Goal: Transaction & Acquisition: Purchase product/service

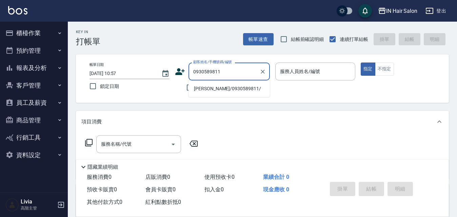
click at [205, 87] on li "[PERSON_NAME]/0930589811/" at bounding box center [228, 88] width 81 height 11
type input "[PERSON_NAME]/0930589811/"
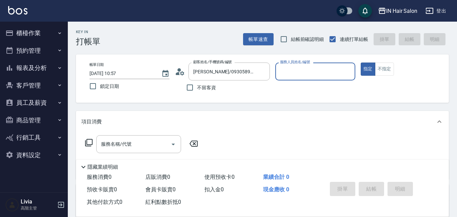
type input "6號設計師[PERSON_NAME]-6"
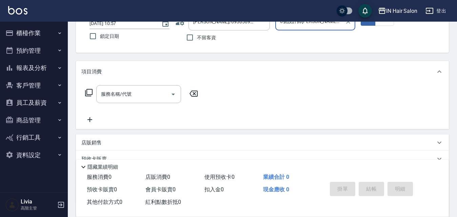
scroll to position [116, 0]
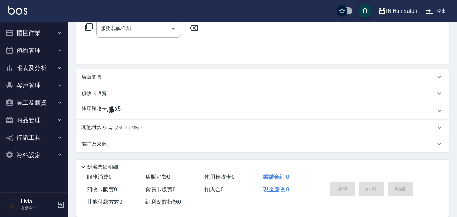
click at [90, 109] on p "使用預收卡" at bounding box center [93, 111] width 25 height 10
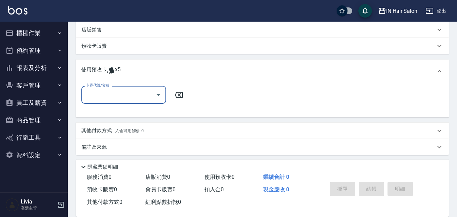
scroll to position [166, 0]
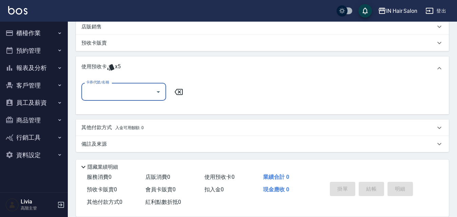
click at [112, 92] on input "卡券代號/名稱" at bounding box center [118, 92] width 68 height 12
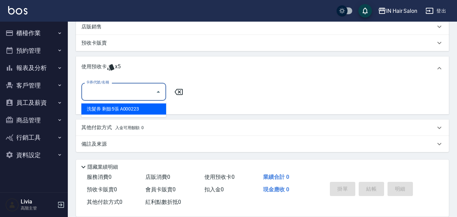
click at [103, 109] on div "洗髮券 剩餘5張 A000223" at bounding box center [123, 109] width 85 height 11
type input "洗髮券 A000223"
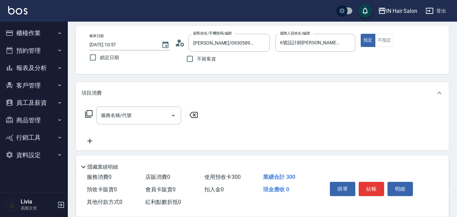
scroll to position [0, 0]
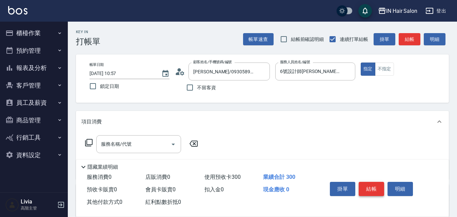
click at [371, 184] on button "結帳" at bounding box center [370, 189] width 25 height 14
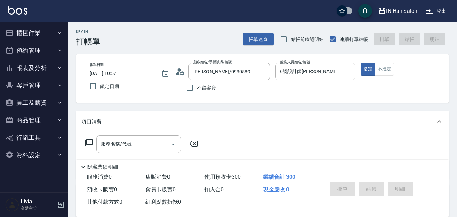
type input "[DATE] 15:12"
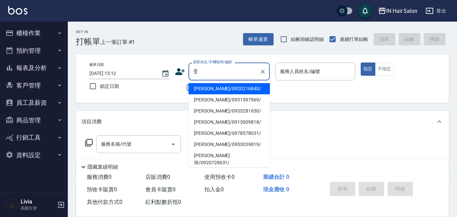
click at [201, 88] on li "[PERSON_NAME]/0920216840/" at bounding box center [228, 88] width 81 height 11
type input "[PERSON_NAME]/0920216840/"
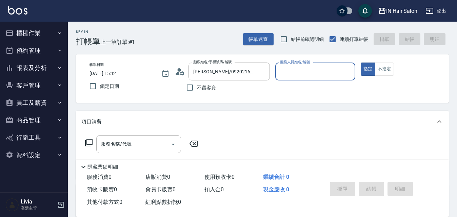
type input "8號店長Livia-8"
click at [87, 143] on icon at bounding box center [89, 143] width 8 height 8
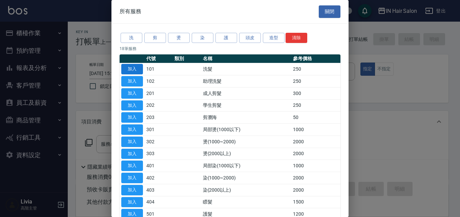
click at [136, 67] on button "加入" at bounding box center [132, 69] width 22 height 10
type input "洗髮(101)"
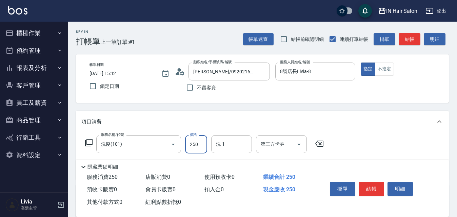
click at [201, 143] on input "250" at bounding box center [196, 144] width 22 height 18
type input "300"
click at [389, 149] on div "服務名稱/代號 洗髮(101) 服務名稱/代號 價格 300 價格 洗-1 洗-1 第三方卡券 第三方卡券" at bounding box center [262, 156] width 373 height 47
click at [372, 187] on button "結帳" at bounding box center [370, 189] width 25 height 14
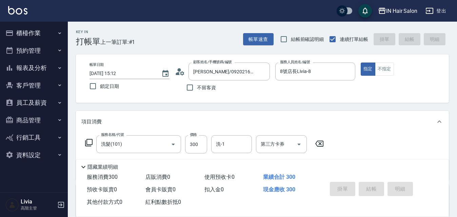
type input "[DATE] 15:13"
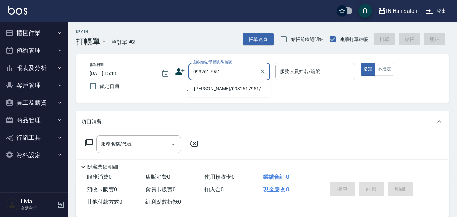
click at [207, 90] on li "[PERSON_NAME]/0932617951/" at bounding box center [228, 88] width 81 height 11
type input "[PERSON_NAME]/0932617951/"
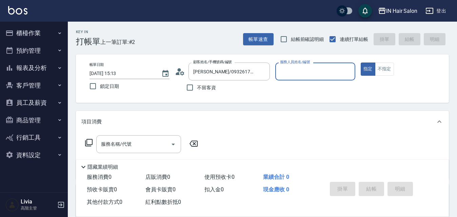
type input "8號店長Livia-8"
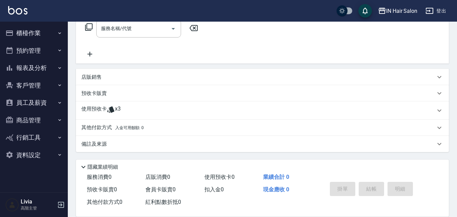
click at [96, 110] on p "使用預收卡" at bounding box center [93, 111] width 25 height 10
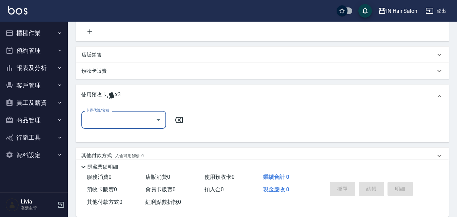
scroll to position [166, 0]
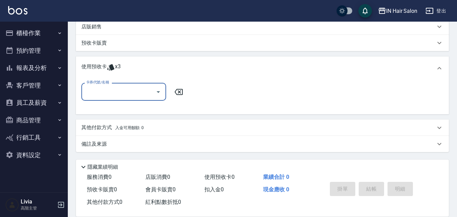
click at [122, 93] on input "卡券代號/名稱" at bounding box center [118, 92] width 68 height 12
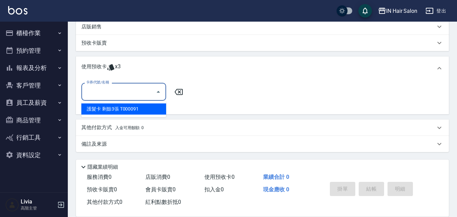
click at [119, 106] on div "護髮卡 剩餘3張 T000091" at bounding box center [123, 109] width 85 height 11
type input "護髮卡 T000091"
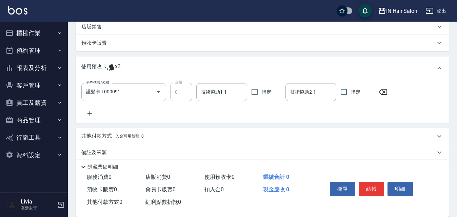
click at [89, 112] on icon at bounding box center [89, 113] width 17 height 8
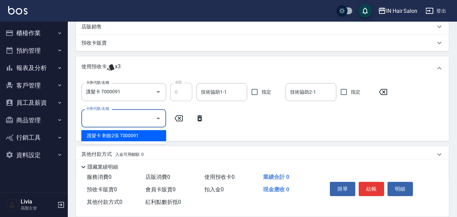
click at [101, 117] on input "卡券代號/名稱" at bounding box center [118, 118] width 68 height 12
click at [106, 136] on div "護髮卡 剩餘2張 T000091" at bounding box center [123, 135] width 85 height 11
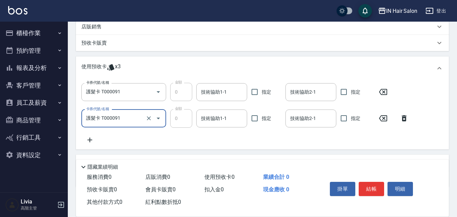
type input "護髮卡 T000091"
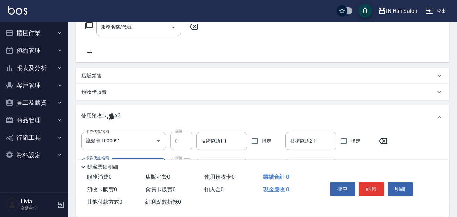
scroll to position [31, 0]
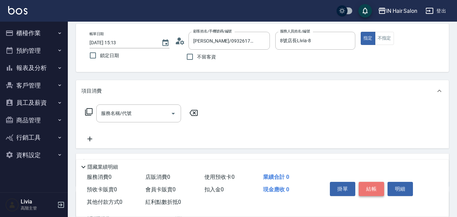
click at [373, 184] on button "結帳" at bounding box center [370, 189] width 25 height 14
